Goal: Navigation & Orientation: Find specific page/section

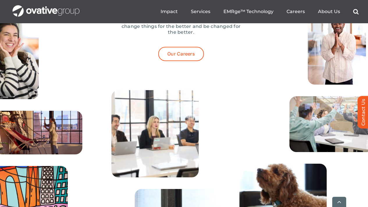
scroll to position [2169, 0]
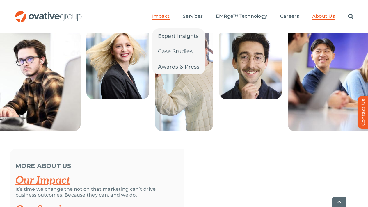
scroll to position [1210, 0]
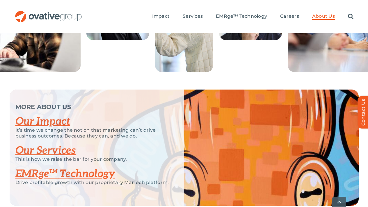
click at [33, 11] on img "OG_Full_horizontal_RGB" at bounding box center [49, 16] width 68 height 11
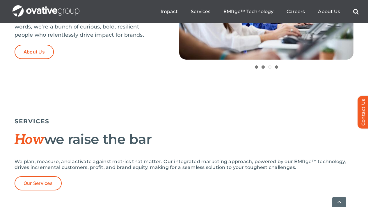
scroll to position [335, 0]
